Goal: Navigation & Orientation: Understand site structure

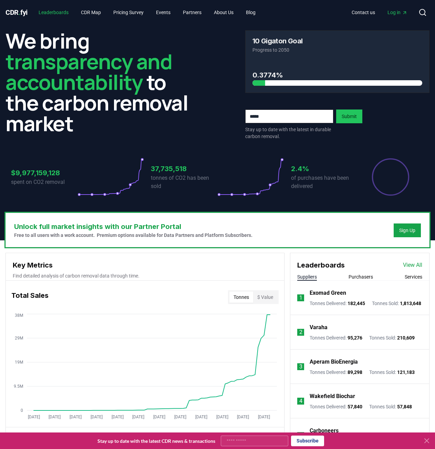
click at [49, 11] on link "Leaderboards" at bounding box center [53, 12] width 41 height 12
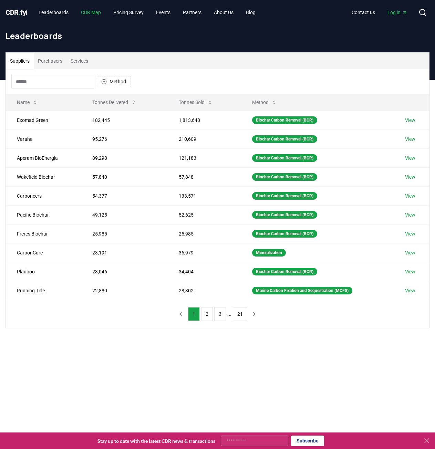
click at [90, 13] on link "CDR Map" at bounding box center [90, 12] width 31 height 12
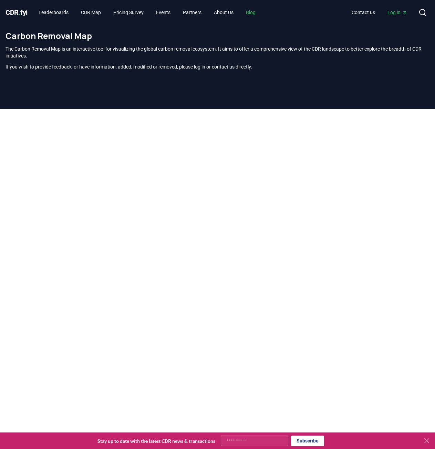
click at [258, 10] on link "Blog" at bounding box center [250, 12] width 21 height 12
click at [258, 13] on link "Blog" at bounding box center [250, 12] width 21 height 12
